Goal: Check status

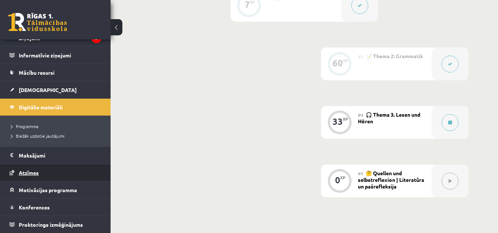
scroll to position [273, 0]
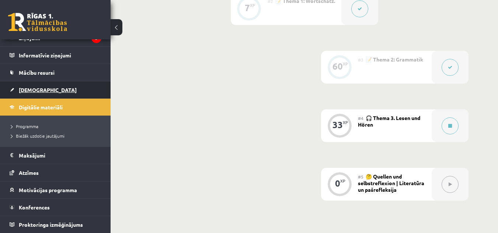
click at [28, 89] on span "[DEMOGRAPHIC_DATA]" at bounding box center [48, 90] width 58 height 7
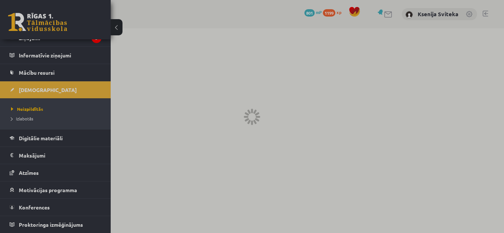
click at [33, 117] on div at bounding box center [252, 116] width 504 height 233
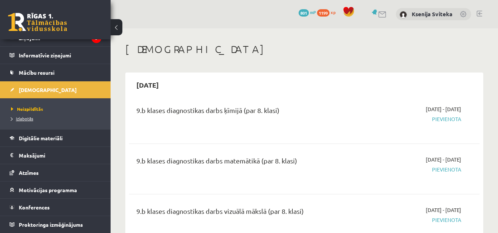
click at [33, 117] on span "Izlabotās" at bounding box center [22, 119] width 22 height 6
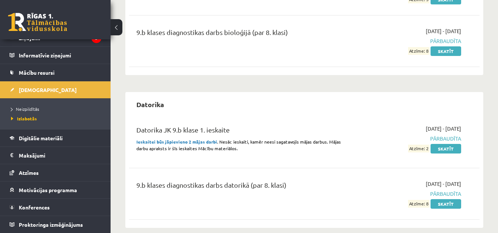
scroll to position [298, 0]
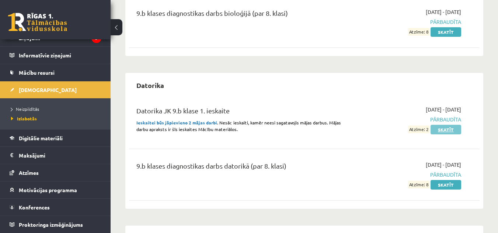
click at [452, 129] on link "Skatīt" at bounding box center [446, 130] width 31 height 10
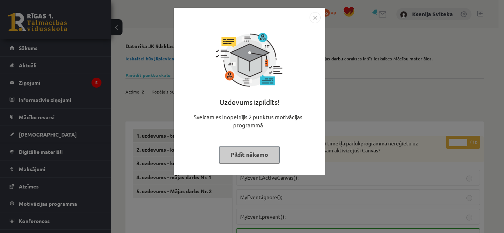
click at [313, 16] on img "Close" at bounding box center [314, 17] width 11 height 11
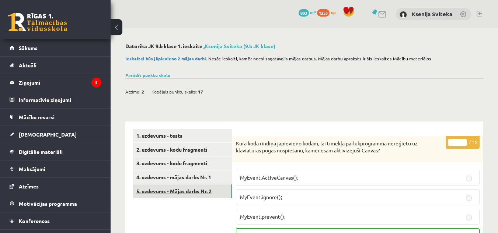
click at [191, 193] on link "5. uzdevums - Mājas darbs Nr. 2" at bounding box center [182, 192] width 99 height 14
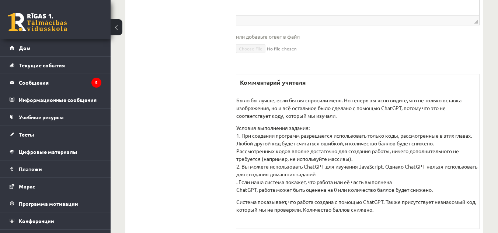
scroll to position [294, 0]
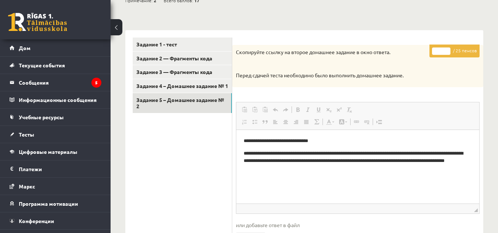
scroll to position [97, 0]
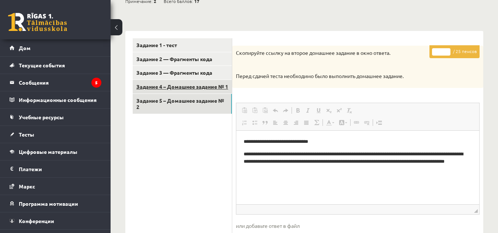
click at [202, 88] on font "Задание 4 – Домашнее задание № 1" at bounding box center [182, 86] width 92 height 7
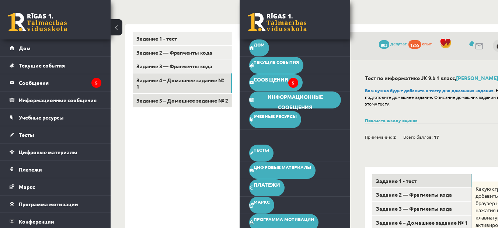
click at [219, 97] on link "Задание 5 – Домашнее задание № 2" at bounding box center [182, 101] width 99 height 14
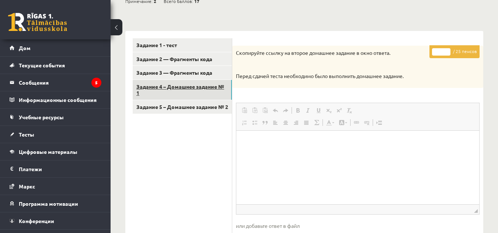
click at [216, 81] on link "Задание 4 – Домашнее задание № 1" at bounding box center [182, 90] width 99 height 20
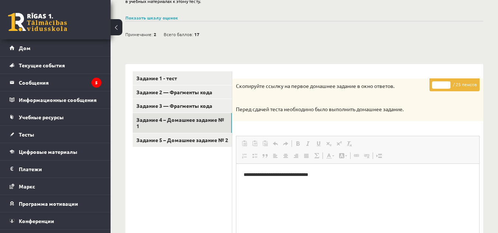
scroll to position [0, 0]
